Goal: Navigation & Orientation: Find specific page/section

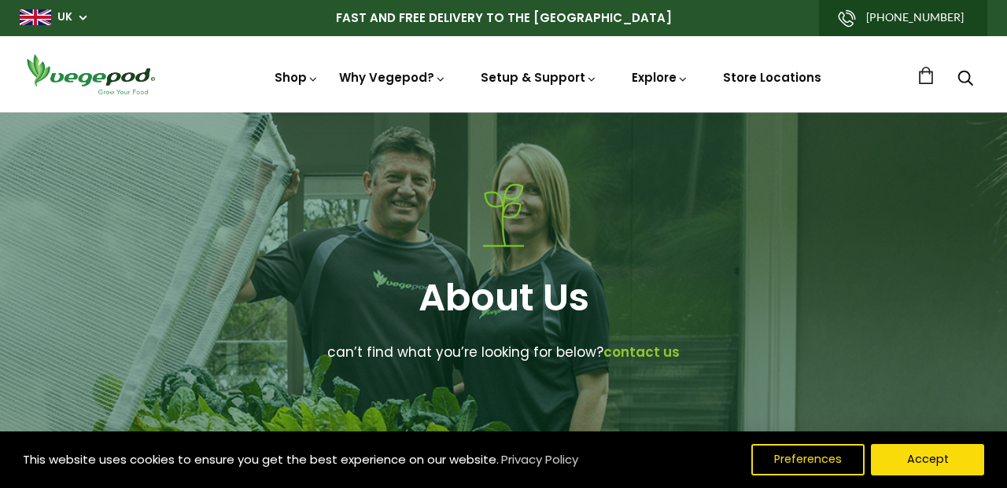
scroll to position [14, 0]
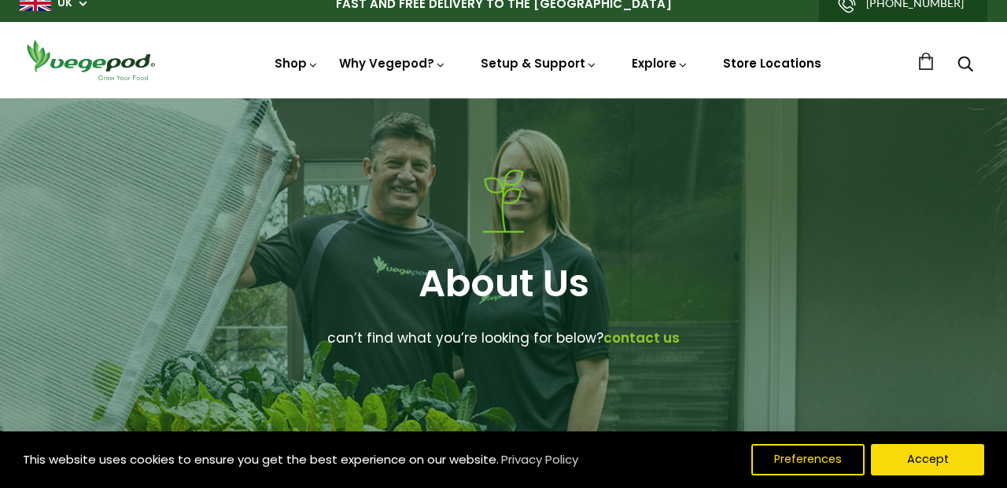
click at [796, 61] on link "Store Locations" at bounding box center [772, 63] width 98 height 17
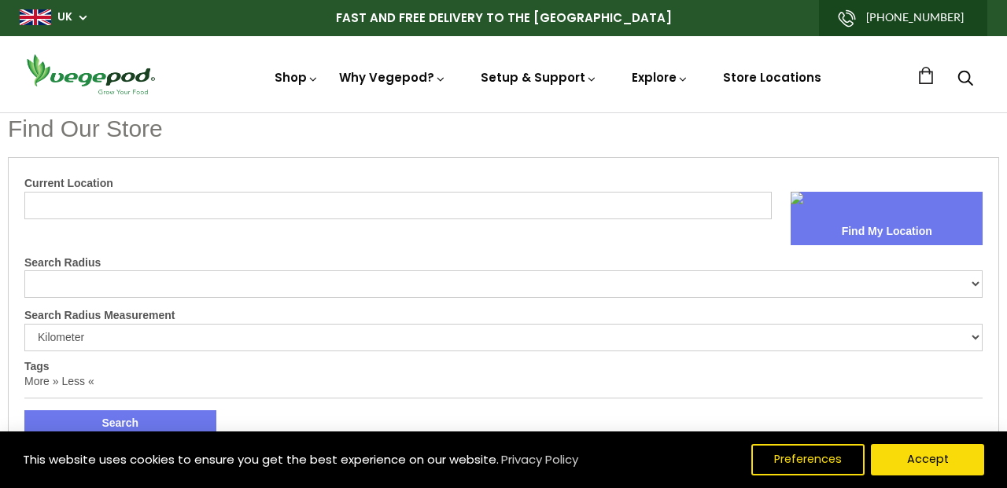
select select "m"
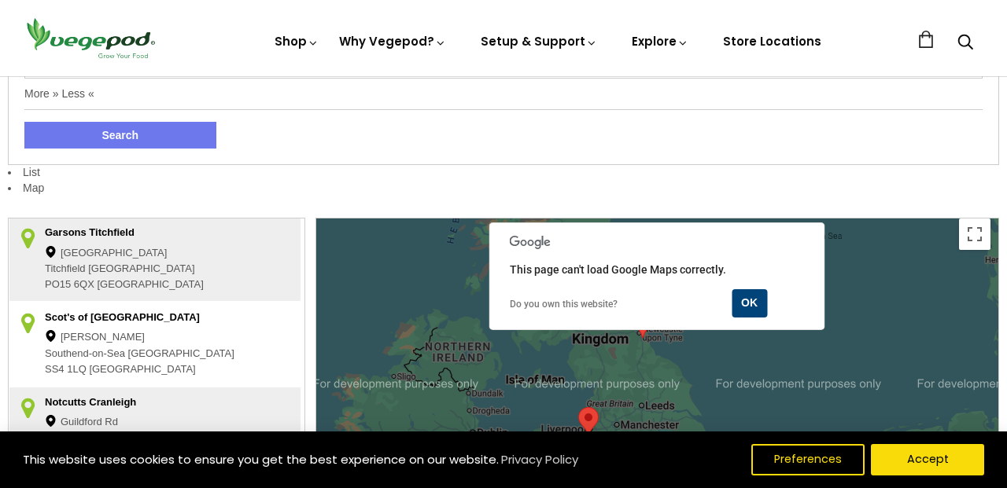
scroll to position [87, 0]
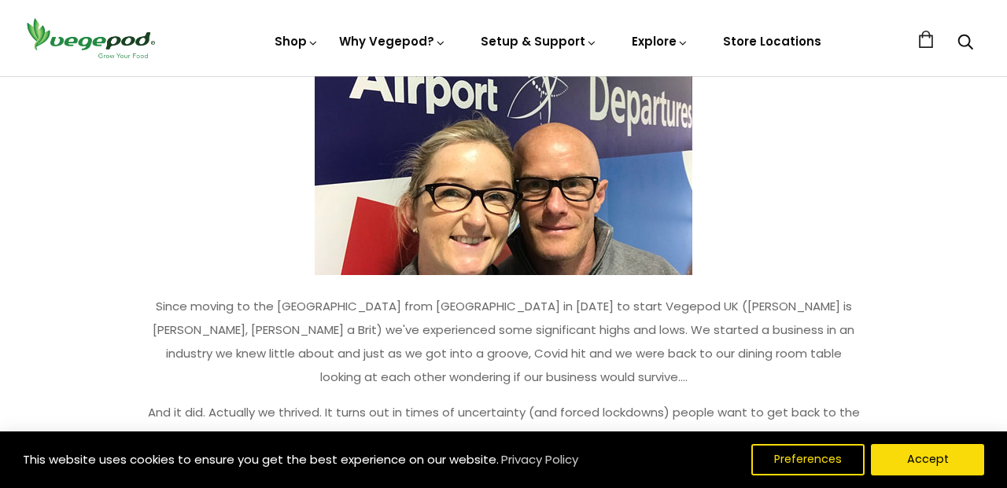
scroll to position [745, 0]
